Goal: Information Seeking & Learning: Compare options

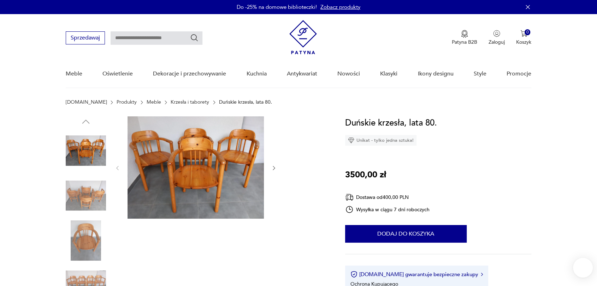
click at [274, 167] on icon "button" at bounding box center [274, 168] width 2 height 4
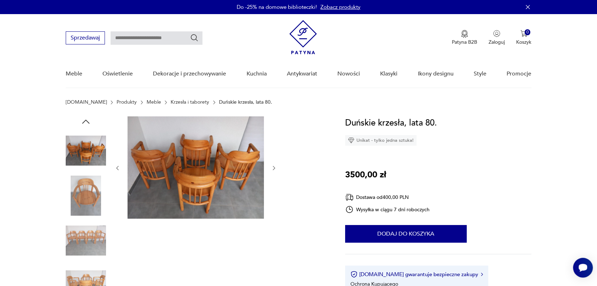
click at [274, 167] on icon "button" at bounding box center [274, 168] width 2 height 4
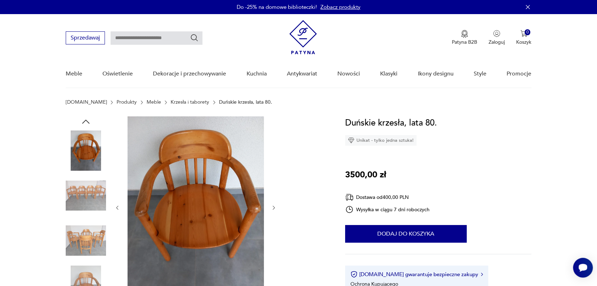
click at [274, 167] on div at bounding box center [195, 207] width 162 height 183
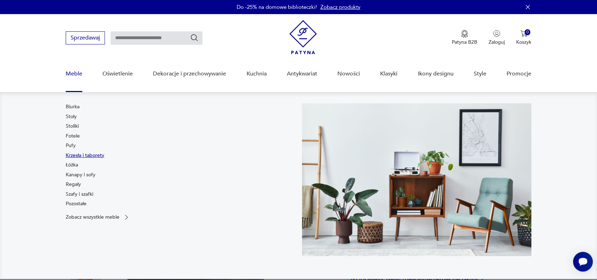
click at [83, 154] on link "Krzesła i taborety" at bounding box center [85, 155] width 38 height 7
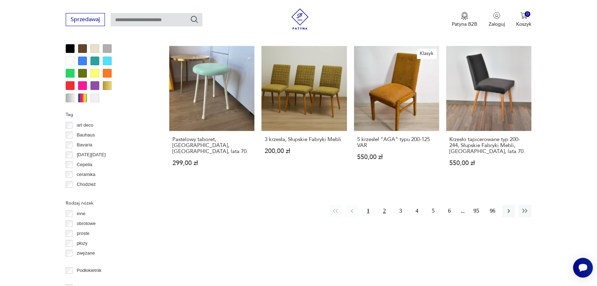
click at [383, 210] on button "2" at bounding box center [384, 211] width 13 height 13
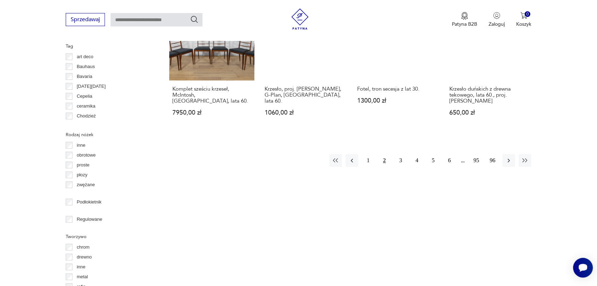
scroll to position [736, 0]
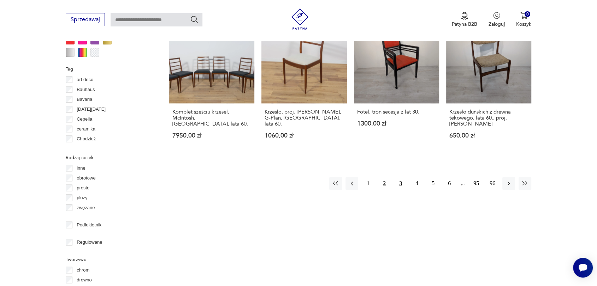
click at [400, 185] on button "3" at bounding box center [400, 183] width 13 height 13
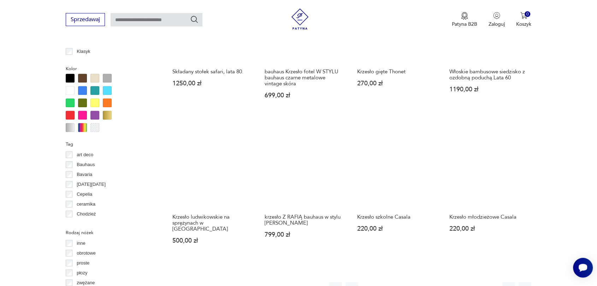
scroll to position [680, 0]
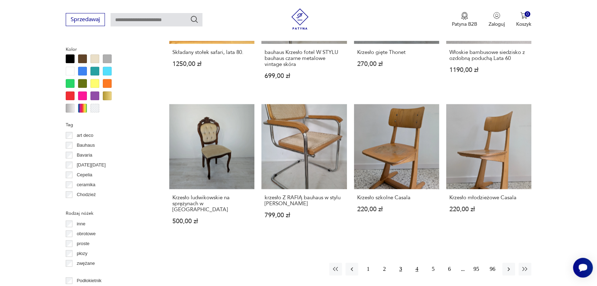
click at [418, 263] on button "4" at bounding box center [416, 269] width 13 height 13
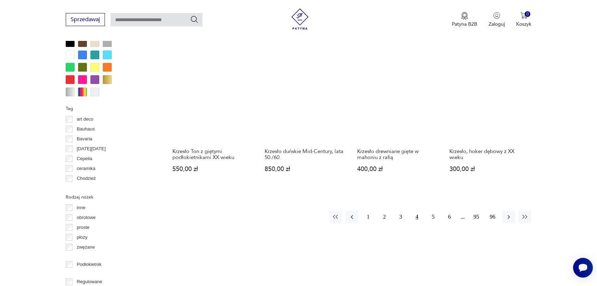
scroll to position [706, 0]
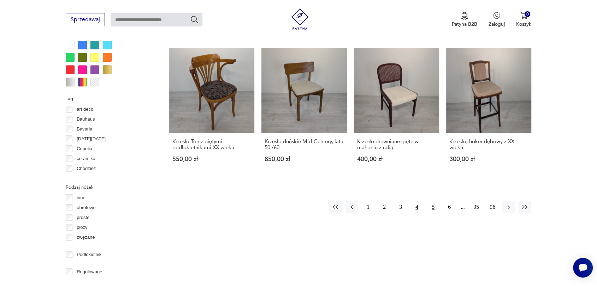
click at [433, 201] on button "5" at bounding box center [432, 207] width 13 height 13
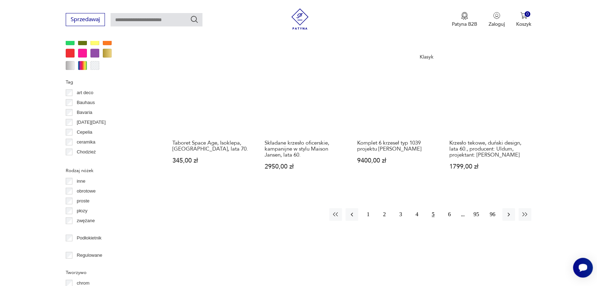
scroll to position [701, 0]
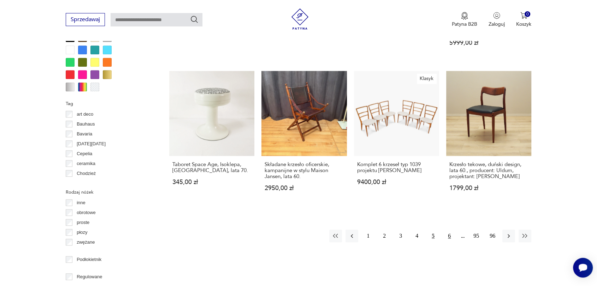
click at [450, 230] on button "6" at bounding box center [449, 236] width 13 height 13
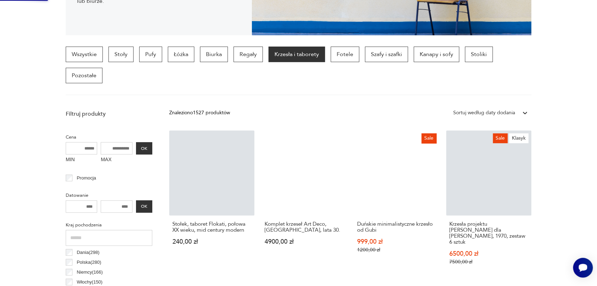
scroll to position [4, 0]
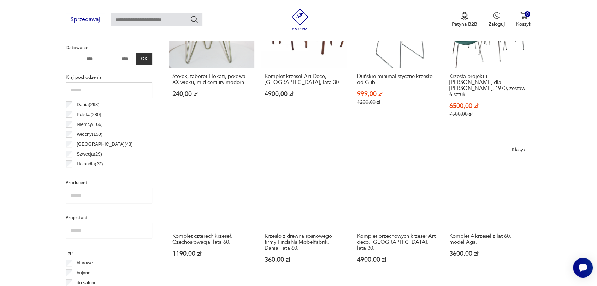
scroll to position [337, 0]
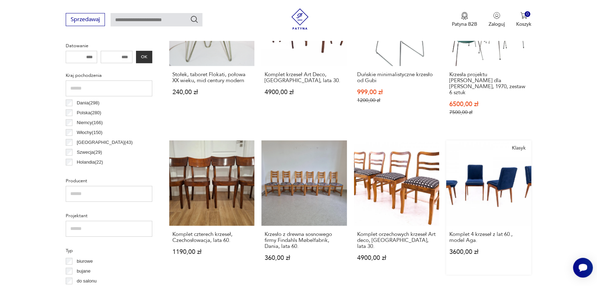
click at [492, 181] on link "Klasyk Komplet 4 krzeseł z lat 60., model Aga. 3600,00 zł" at bounding box center [488, 208] width 85 height 134
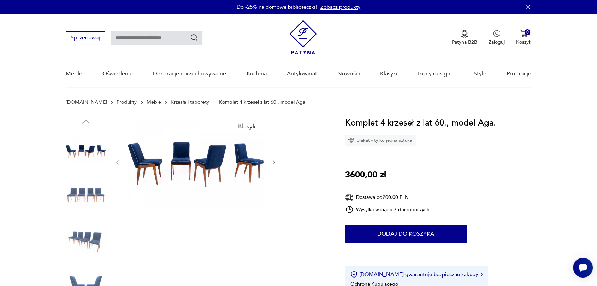
click at [272, 163] on icon "button" at bounding box center [274, 163] width 6 height 6
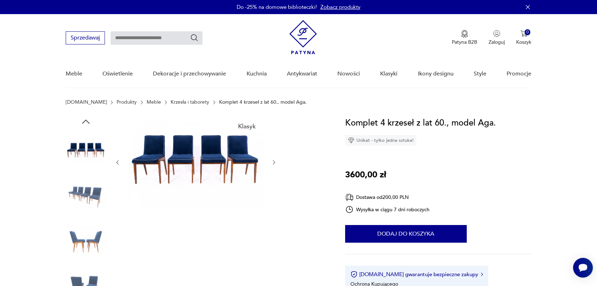
click at [216, 148] on img at bounding box center [195, 161] width 136 height 91
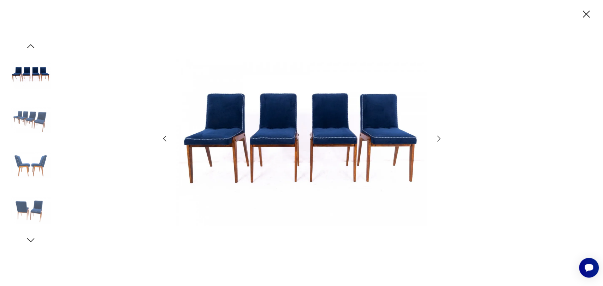
click at [437, 139] on icon "button" at bounding box center [438, 139] width 8 height 8
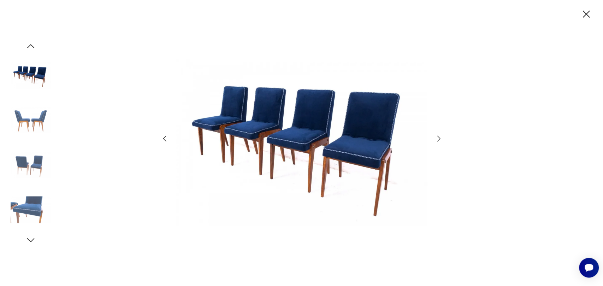
click at [437, 139] on icon "button" at bounding box center [438, 139] width 8 height 8
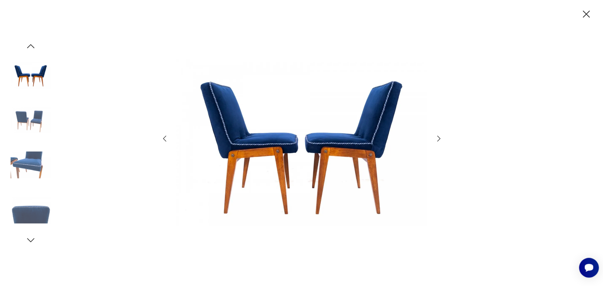
click at [437, 139] on icon "button" at bounding box center [438, 139] width 8 height 8
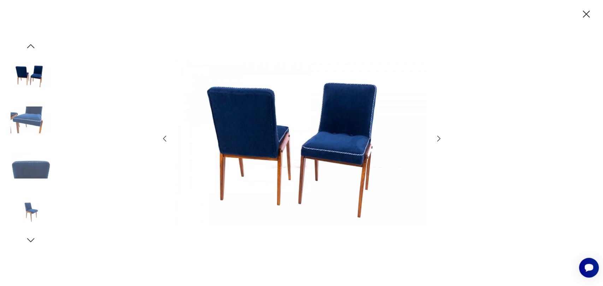
click at [437, 139] on icon "button" at bounding box center [438, 139] width 8 height 8
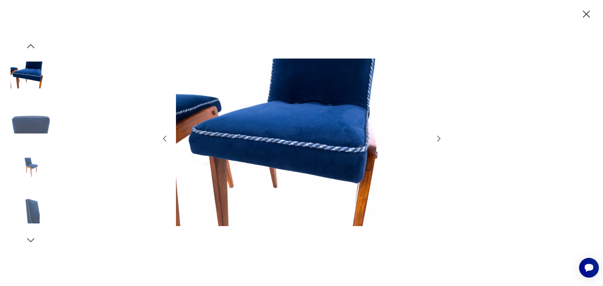
click at [437, 139] on icon "button" at bounding box center [438, 139] width 8 height 8
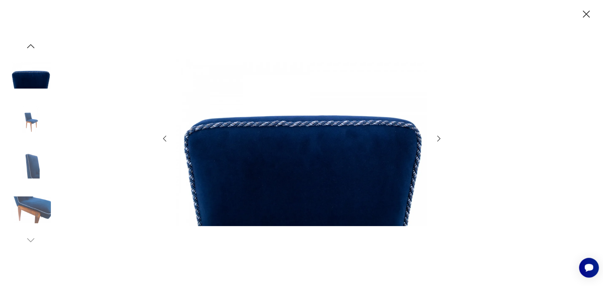
click at [437, 139] on icon "button" at bounding box center [438, 139] width 8 height 8
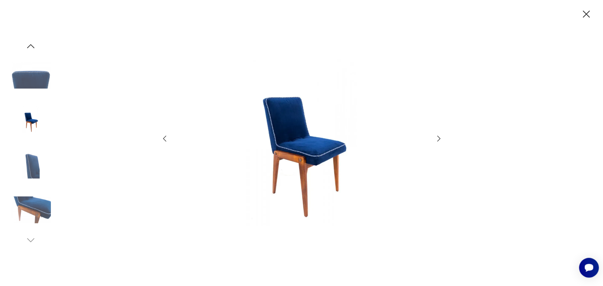
click at [437, 139] on icon "button" at bounding box center [438, 139] width 8 height 8
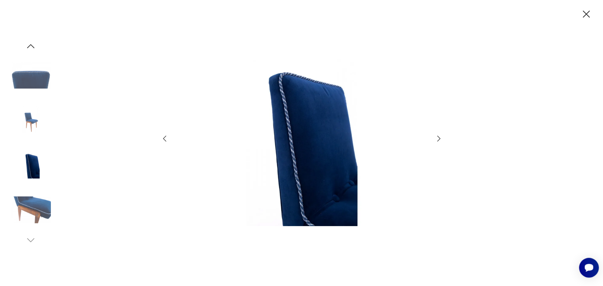
click at [437, 139] on icon "button" at bounding box center [438, 139] width 8 height 8
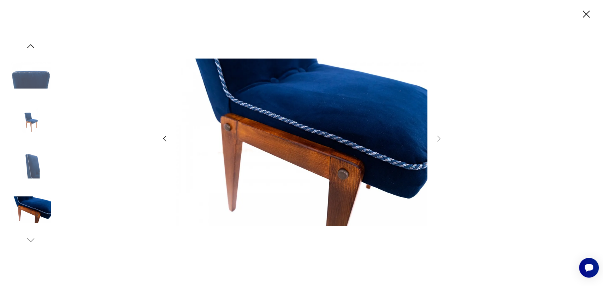
click at [28, 247] on div at bounding box center [301, 143] width 603 height 286
click at [28, 43] on icon "button" at bounding box center [30, 46] width 11 height 11
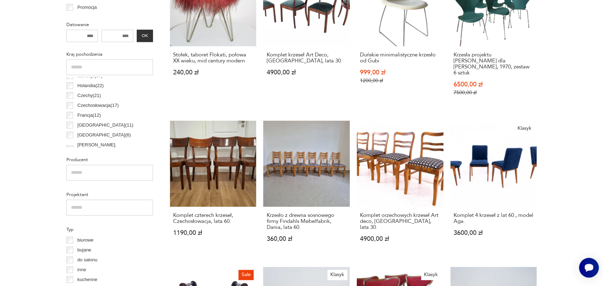
scroll to position [57, 0]
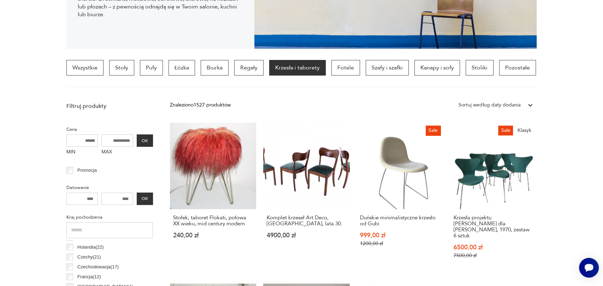
scroll to position [166, 0]
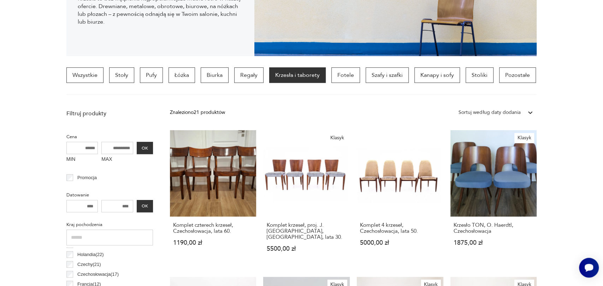
click at [505, 190] on link "Klasyk Krzesło TON, O. Haerdtl, Czechosłowacja 1875,00 zł" at bounding box center [493, 198] width 86 height 136
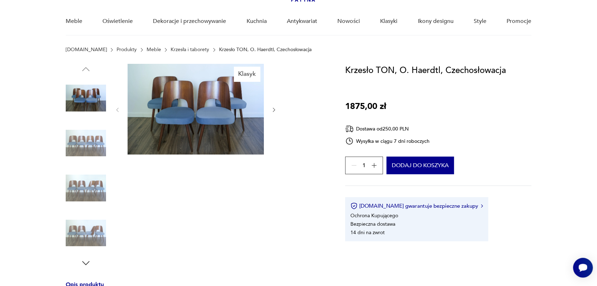
scroll to position [49, 0]
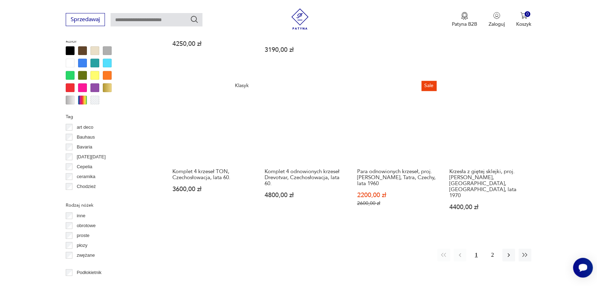
scroll to position [674, 0]
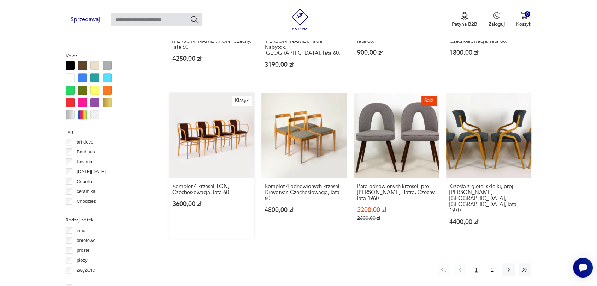
click at [220, 128] on link "Klasyk Komplet 4 krzeseł TON, Czechosłowacja, lata 60. 3600,00 zł" at bounding box center [211, 166] width 85 height 146
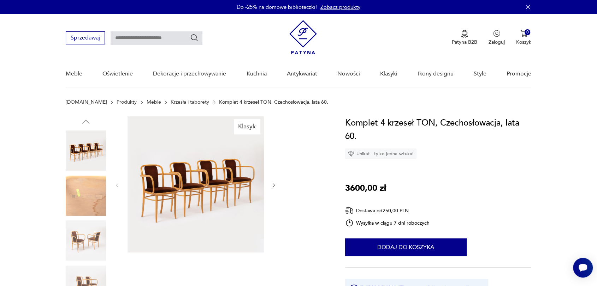
click at [275, 185] on icon "button" at bounding box center [274, 186] width 6 height 6
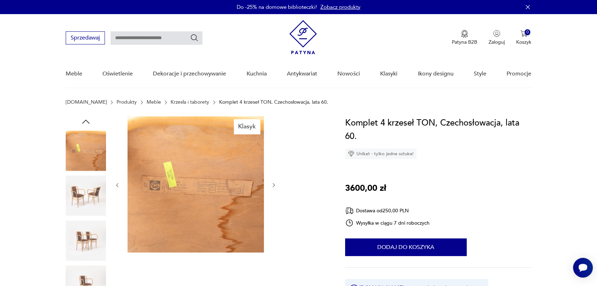
click at [275, 185] on icon "button" at bounding box center [274, 186] width 6 height 6
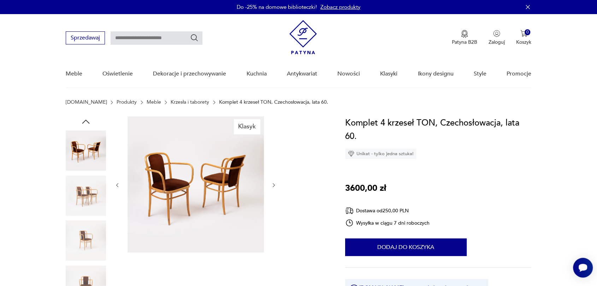
click at [275, 185] on icon "button" at bounding box center [274, 186] width 6 height 6
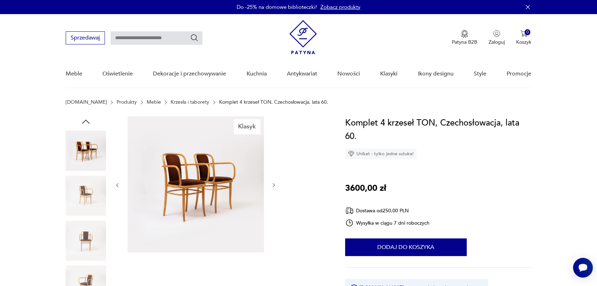
click at [275, 185] on icon "button" at bounding box center [274, 186] width 6 height 6
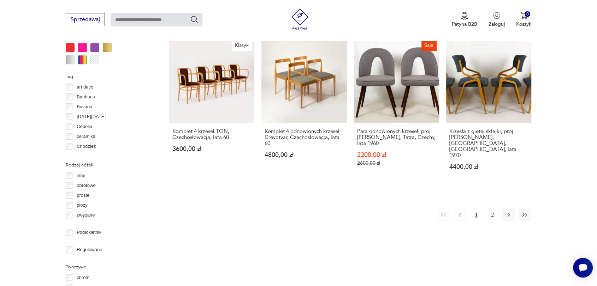
scroll to position [705, 0]
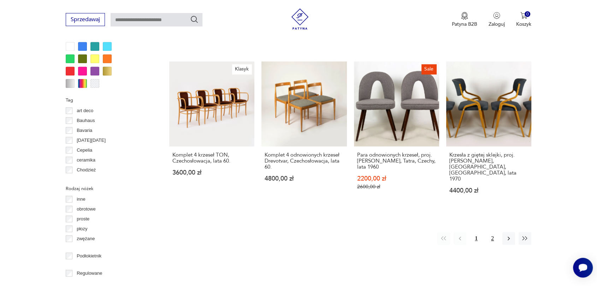
click at [492, 232] on button "2" at bounding box center [492, 238] width 13 height 13
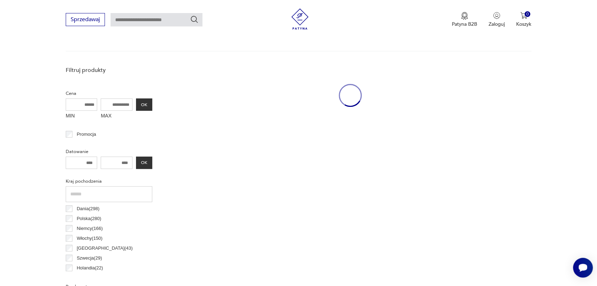
scroll to position [187, 0]
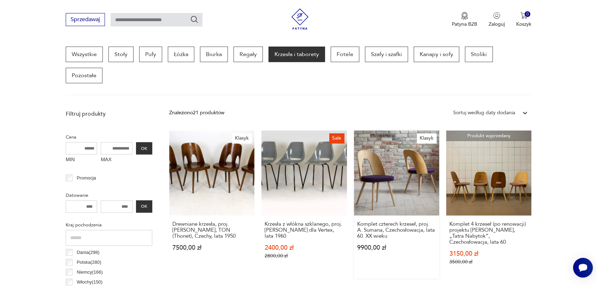
click at [400, 179] on link "Klasyk Komplet czterech krzeseł, proj. A. Sumana, Czechosłowacja, lata 60. XX w…" at bounding box center [396, 205] width 85 height 148
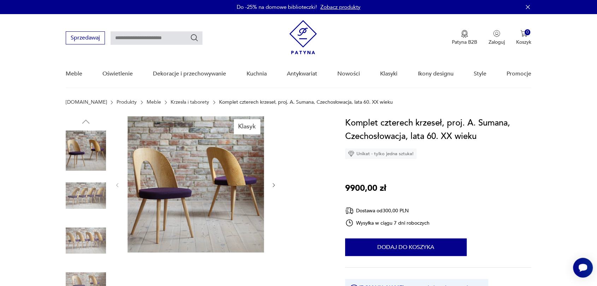
click at [273, 184] on icon "button" at bounding box center [274, 186] width 6 height 6
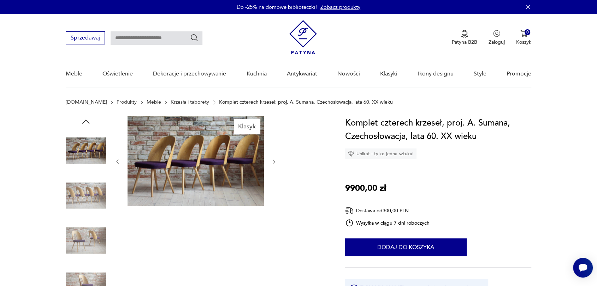
click at [273, 184] on div at bounding box center [195, 161] width 162 height 91
click at [274, 160] on icon "button" at bounding box center [274, 162] width 6 height 6
